Goal: Use online tool/utility: Utilize a website feature to perform a specific function

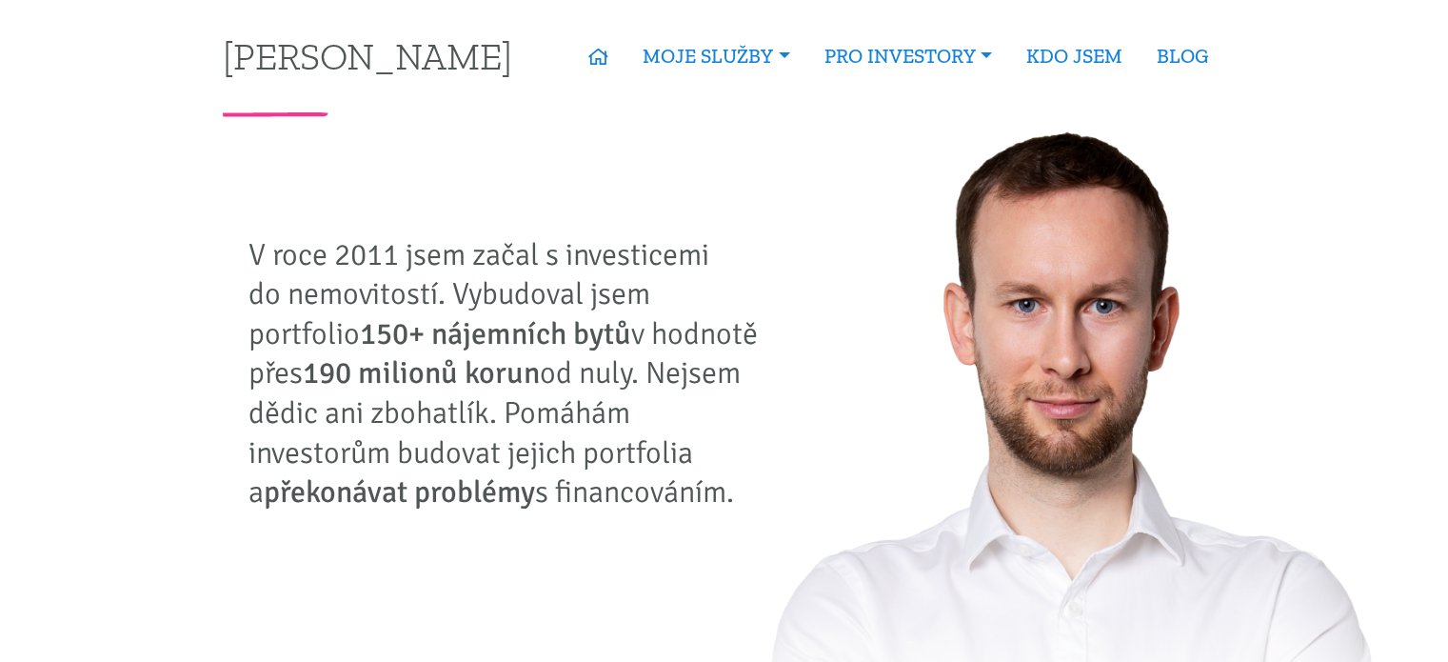
click at [0, 0] on link "Úvěrová kalkulačka" at bounding box center [0, 0] width 0 height 0
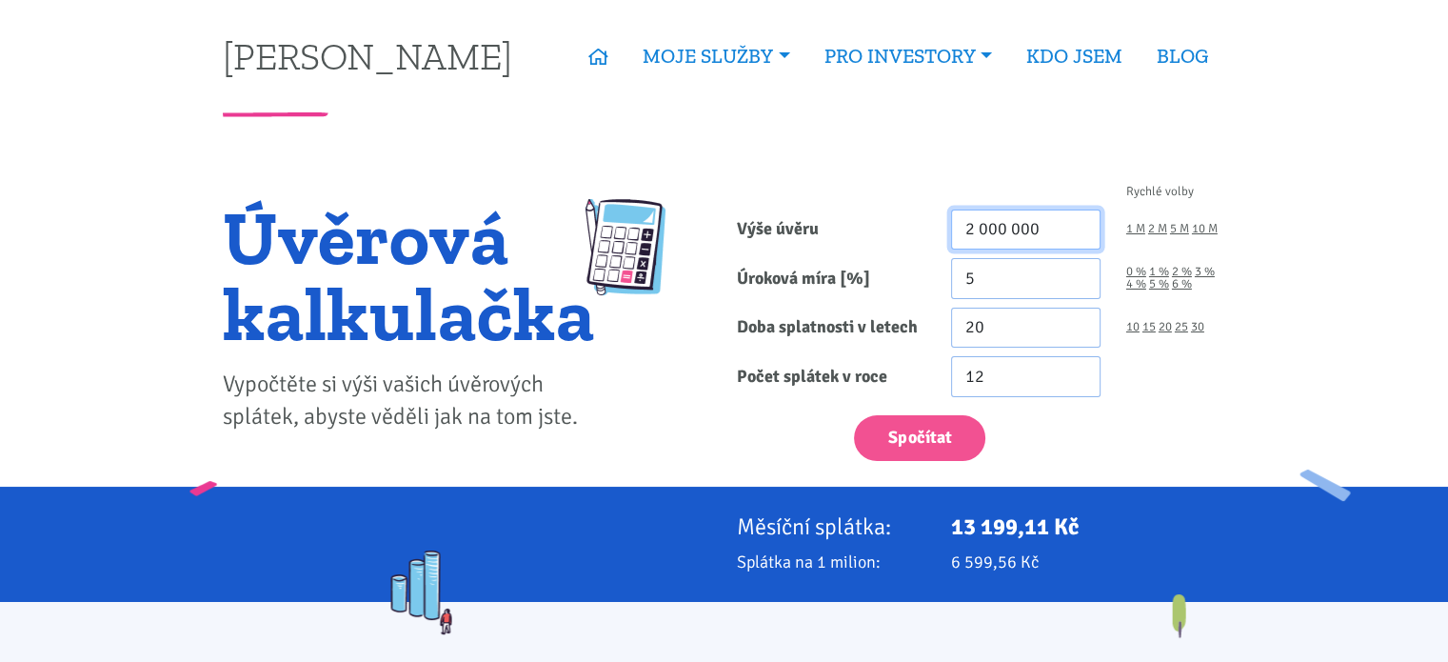
drag, startPoint x: 1055, startPoint y: 234, endPoint x: 801, endPoint y: 191, distance: 257.7
click at [801, 191] on form "Rychlé volby Výše úvěru 2 000 000 1 M 2 M 5 M 10 M Úroková míra [%] 5 0 % 1 % 20" at bounding box center [981, 323] width 488 height 275
click at [1013, 269] on input "5" at bounding box center [1025, 278] width 149 height 41
drag, startPoint x: 1051, startPoint y: 229, endPoint x: 816, endPoint y: 138, distance: 252.2
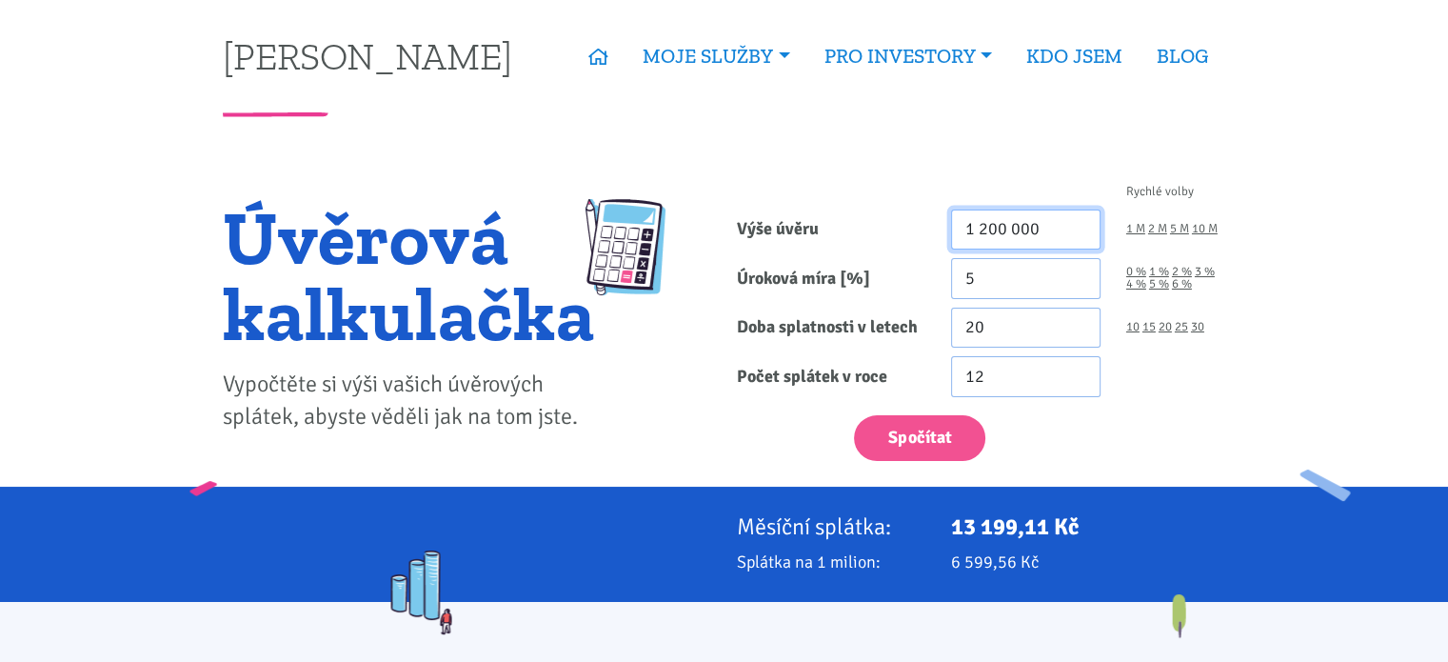
type input "1 200 000"
click at [1013, 272] on input "5" at bounding box center [1025, 278] width 149 height 41
type input "5.39"
drag, startPoint x: 1055, startPoint y: 228, endPoint x: 870, endPoint y: 203, distance: 186.4
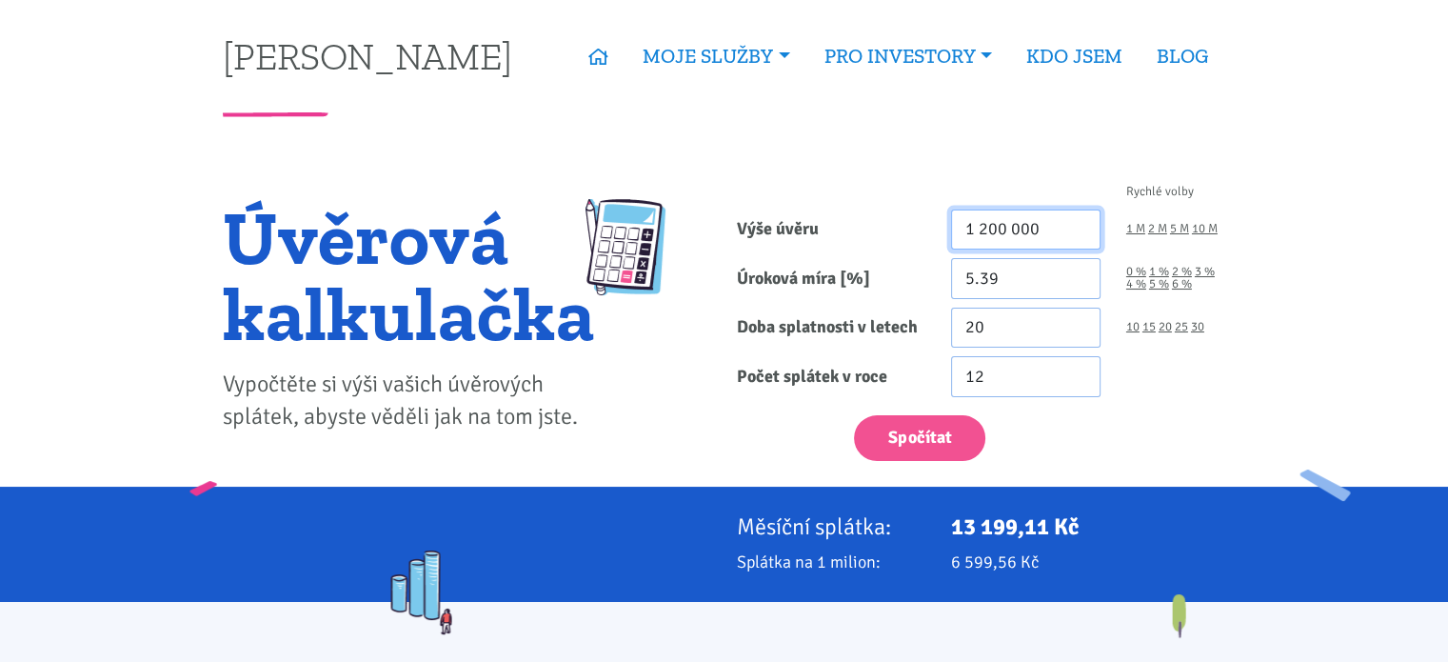
click at [870, 203] on form "Rychlé volby Výše úvěru 1 200 000 1 M 2 M 5 M 10 M Úroková míra [%] 5.39 0 % 1 %" at bounding box center [981, 323] width 488 height 275
click at [1067, 409] on div "Spočítat" at bounding box center [981, 434] width 514 height 56
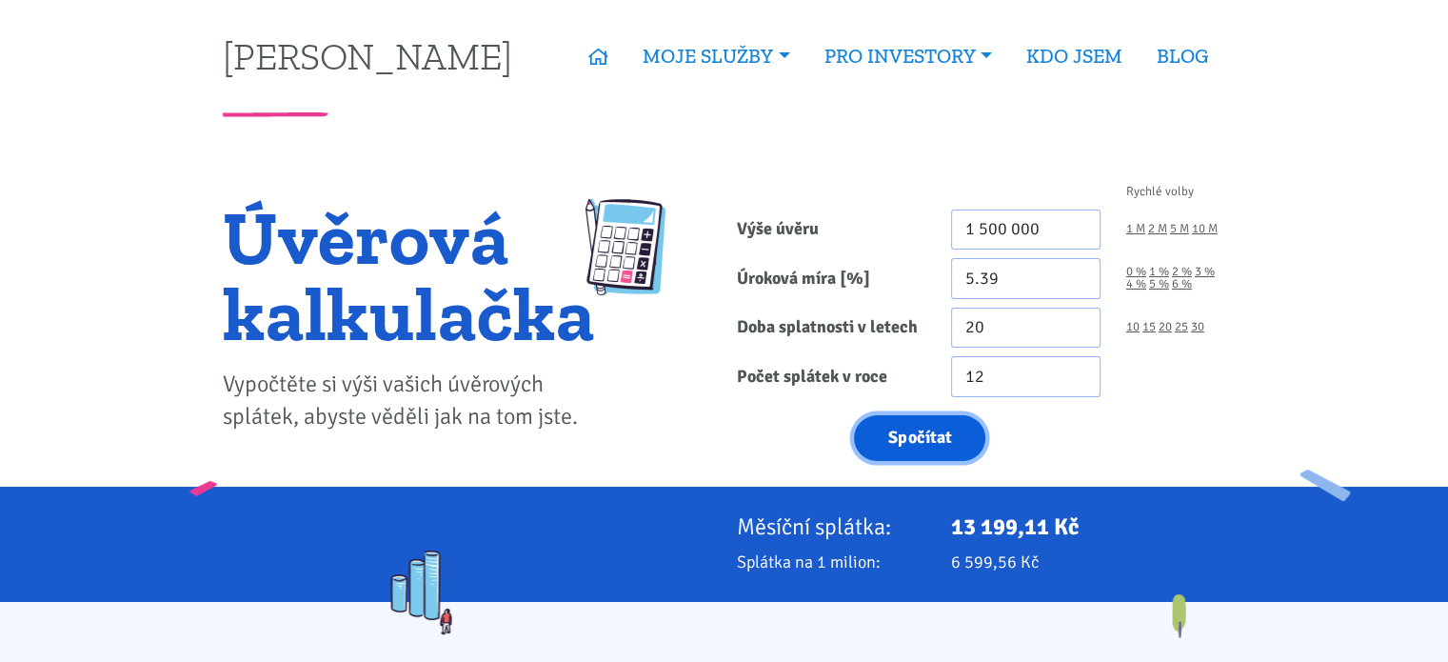
click at [914, 431] on button "Spočítat" at bounding box center [919, 438] width 131 height 47
type input "1500000"
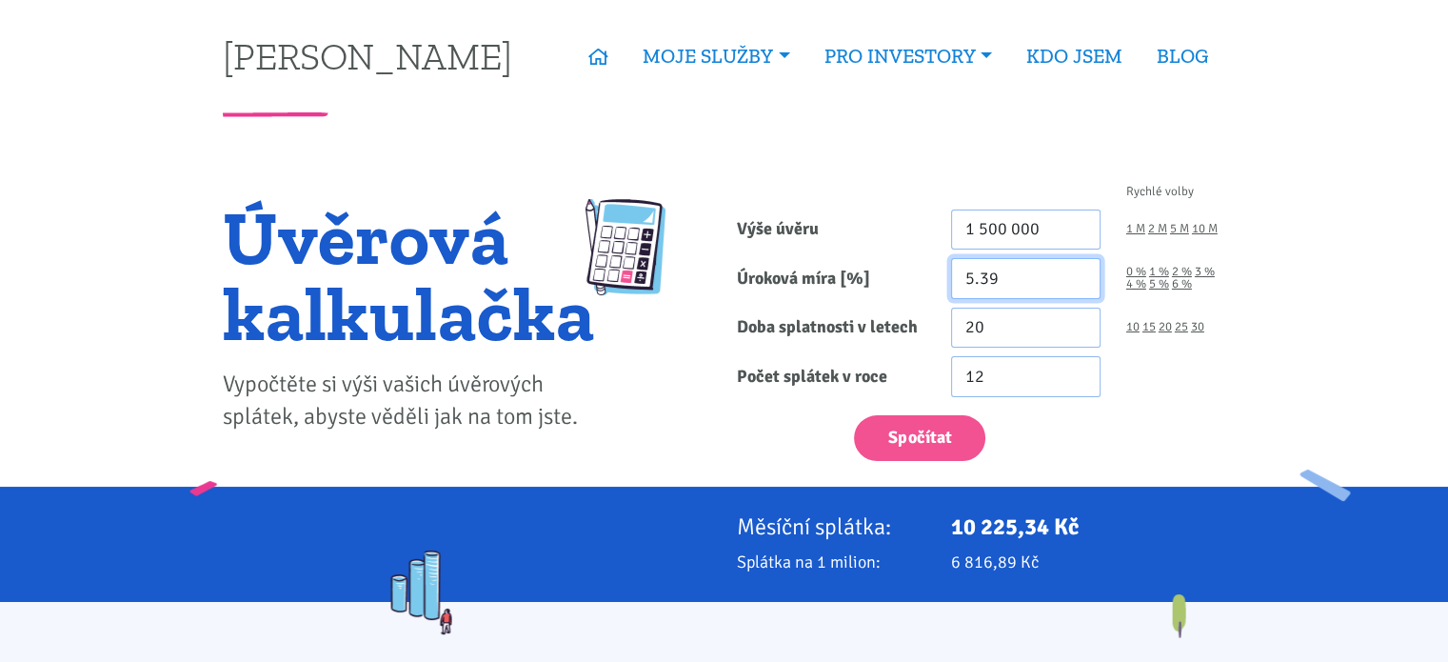
click at [986, 270] on input "5.39" at bounding box center [1025, 278] width 149 height 41
type input "5.49"
click at [1043, 420] on div "Spočítat" at bounding box center [981, 434] width 514 height 56
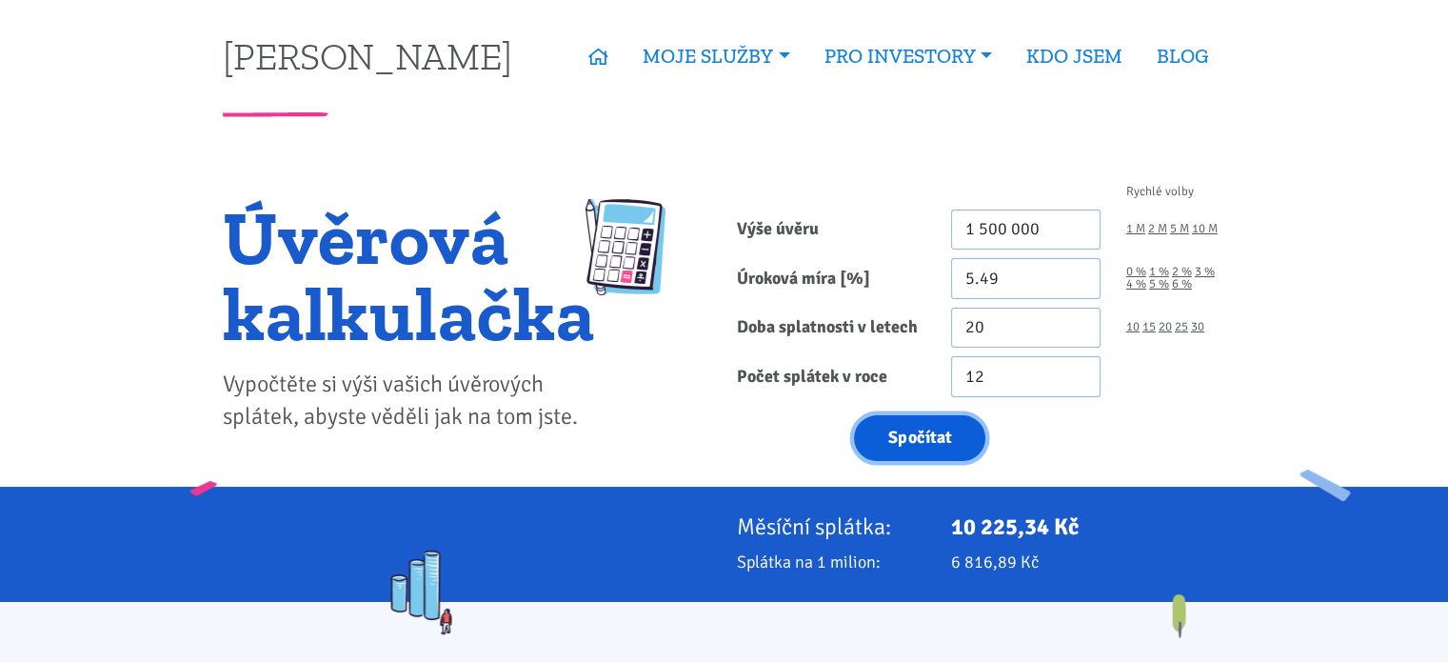
click at [923, 439] on button "Spočítat" at bounding box center [919, 438] width 131 height 47
type input "1500000"
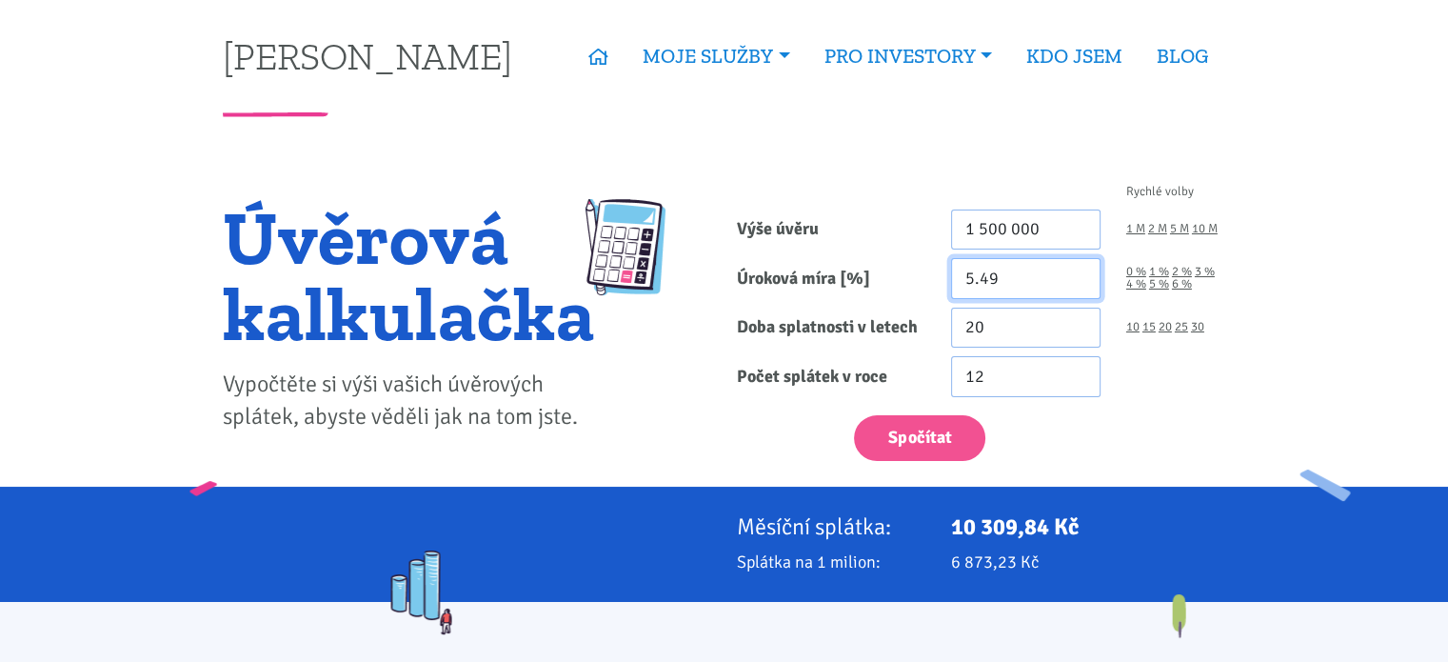
click at [1019, 277] on input "5.49" at bounding box center [1025, 278] width 149 height 41
type input "5.39"
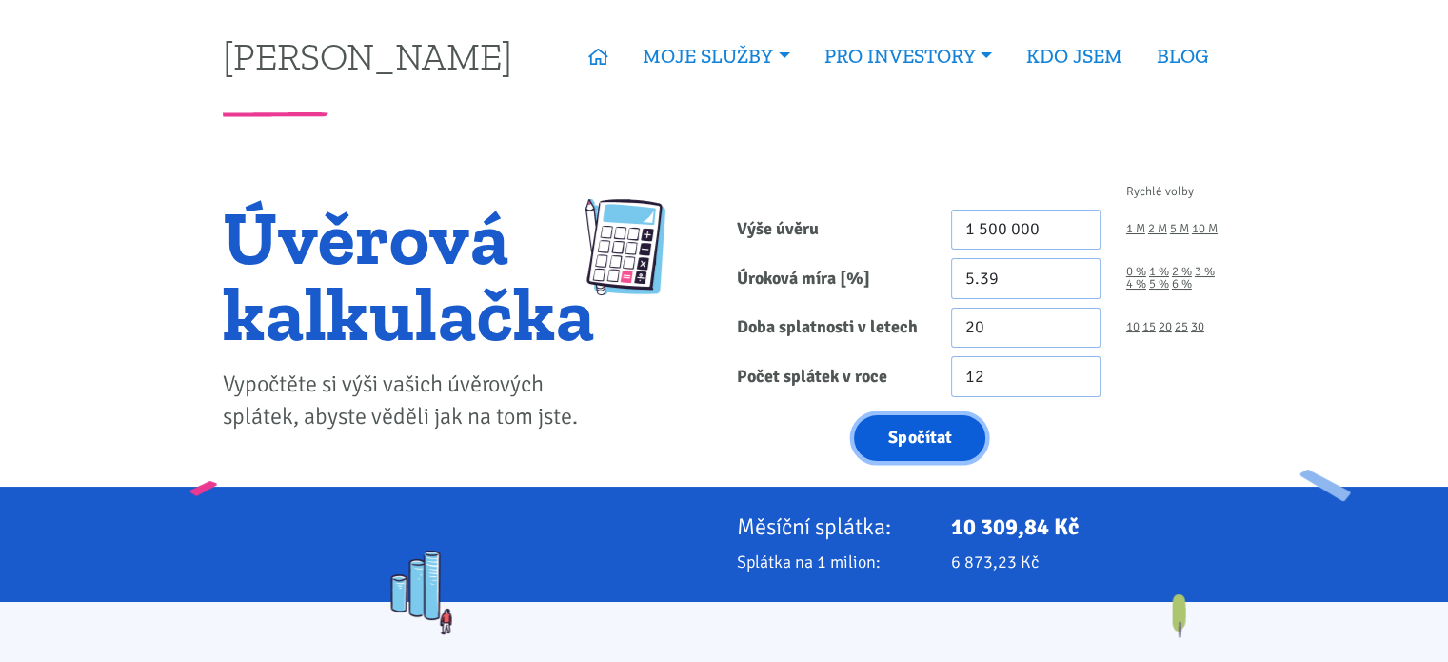
click at [886, 442] on button "Spočítat" at bounding box center [919, 438] width 131 height 47
type input "1500000"
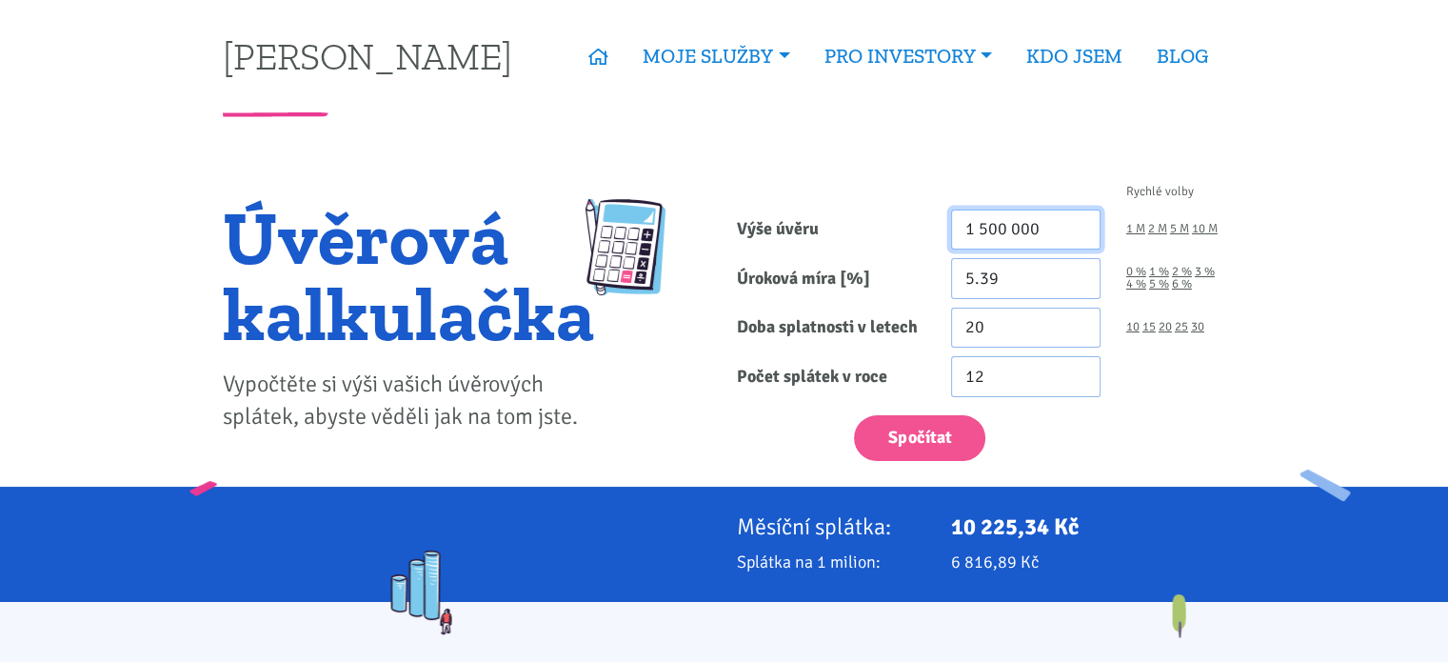
drag, startPoint x: 1057, startPoint y: 226, endPoint x: 975, endPoint y: 216, distance: 82.4
drag, startPoint x: 975, startPoint y: 216, endPoint x: 962, endPoint y: 154, distance: 63.1
drag, startPoint x: 1036, startPoint y: 227, endPoint x: 973, endPoint y: 216, distance: 63.9
click at [973, 216] on input "1 500 000" at bounding box center [1025, 229] width 149 height 41
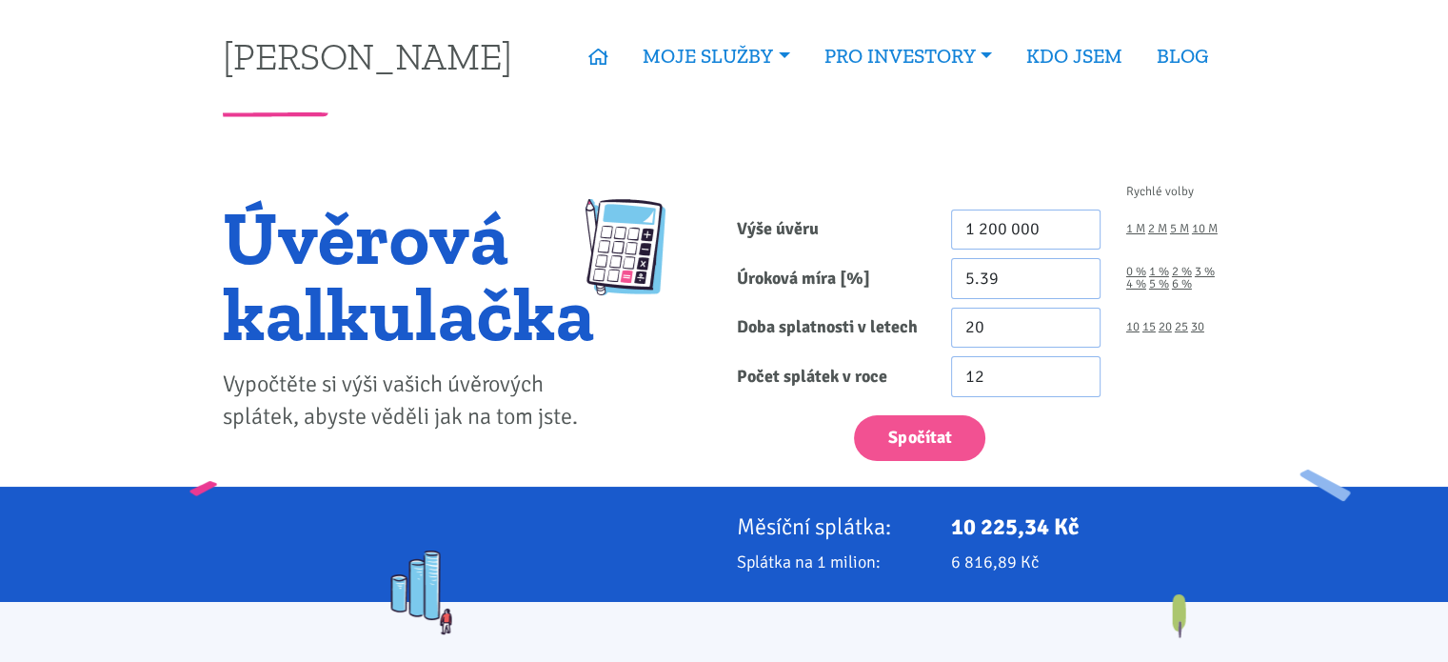
drag, startPoint x: 1055, startPoint y: 425, endPoint x: 921, endPoint y: 440, distance: 134.0
click at [921, 440] on div "Spočítat" at bounding box center [981, 434] width 514 height 56
click at [921, 440] on button "Spočítat" at bounding box center [919, 438] width 131 height 47
type input "1200000"
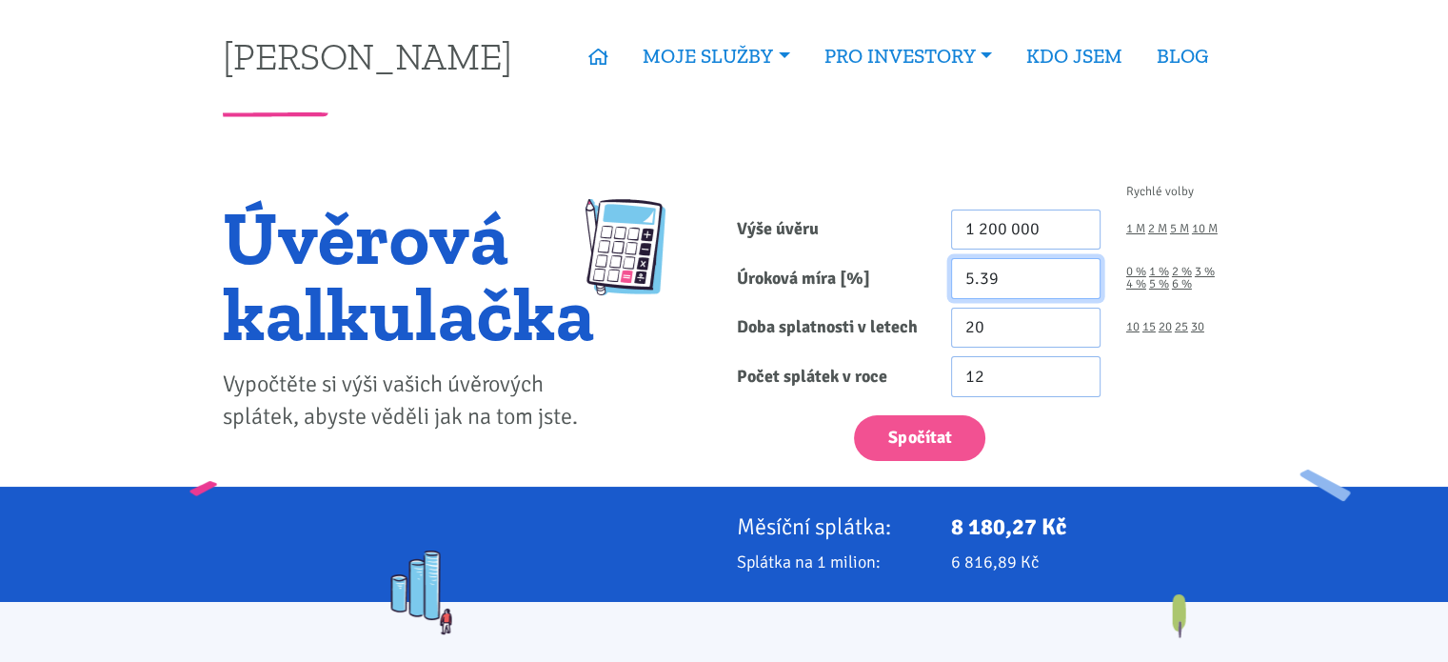
click at [992, 281] on input "5.39" at bounding box center [1025, 278] width 149 height 41
type input "5.59"
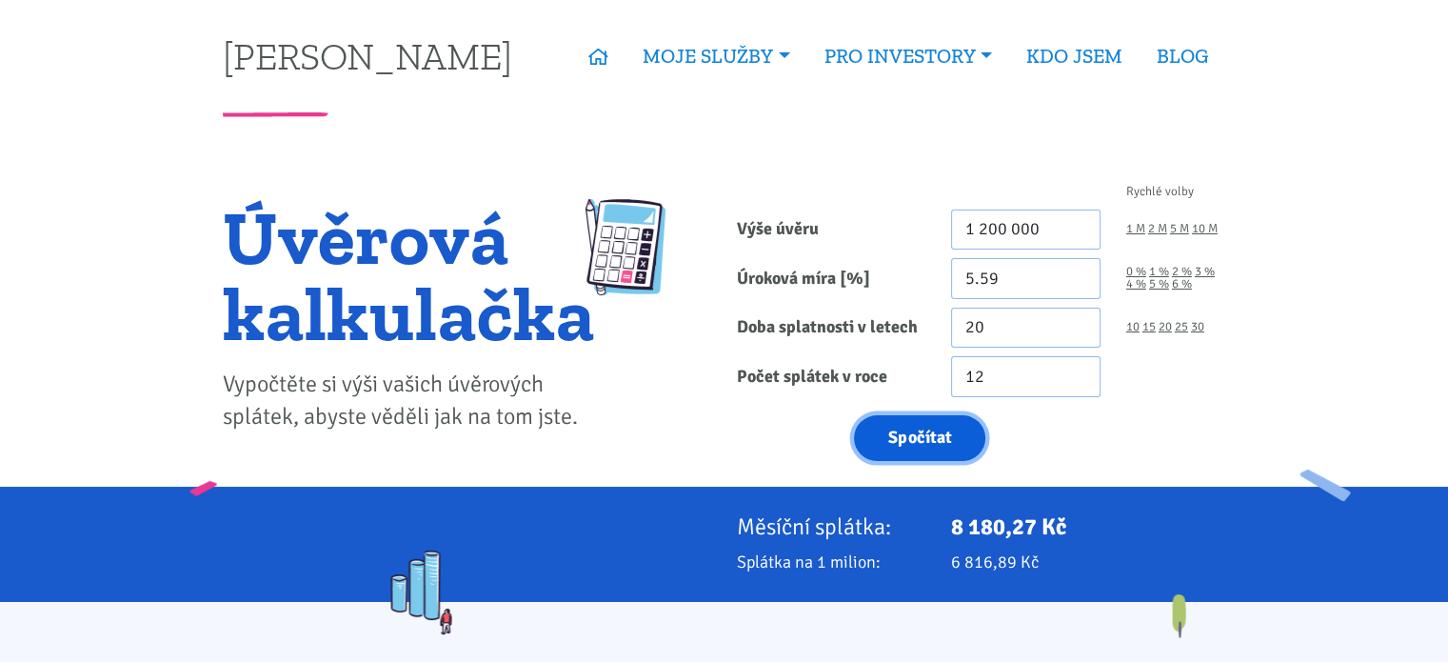
click at [911, 428] on button "Spočítat" at bounding box center [919, 438] width 131 height 47
type input "1200000"
click at [1196, 450] on div "Spočítat" at bounding box center [981, 434] width 514 height 56
click at [946, 456] on button "Spočítat" at bounding box center [919, 438] width 131 height 47
type input "1500000"
